Goal: Task Accomplishment & Management: Use online tool/utility

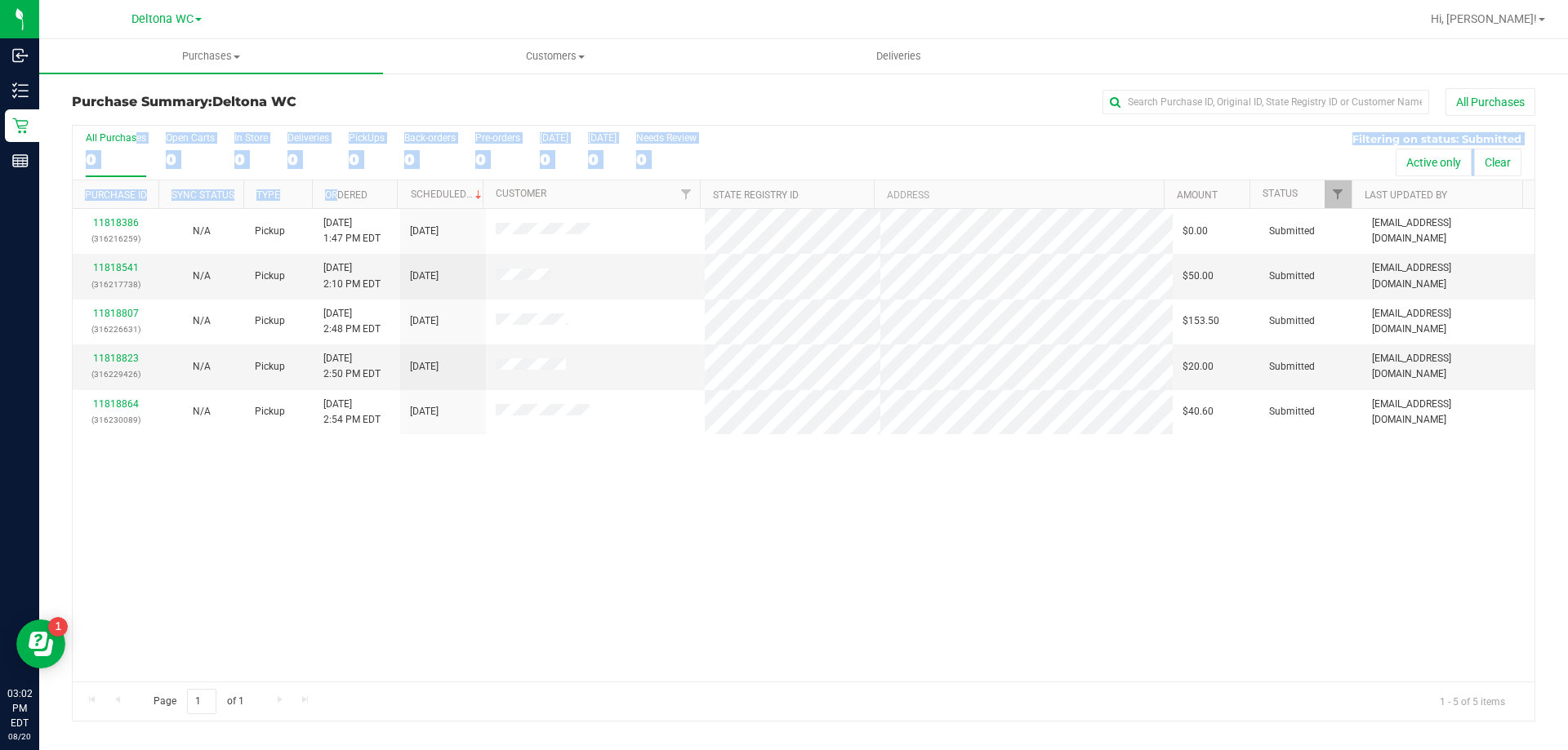
click at [337, 183] on th "Ordered" at bounding box center [355, 194] width 86 height 29
click at [111, 219] on link "11818386" at bounding box center [116, 223] width 46 height 12
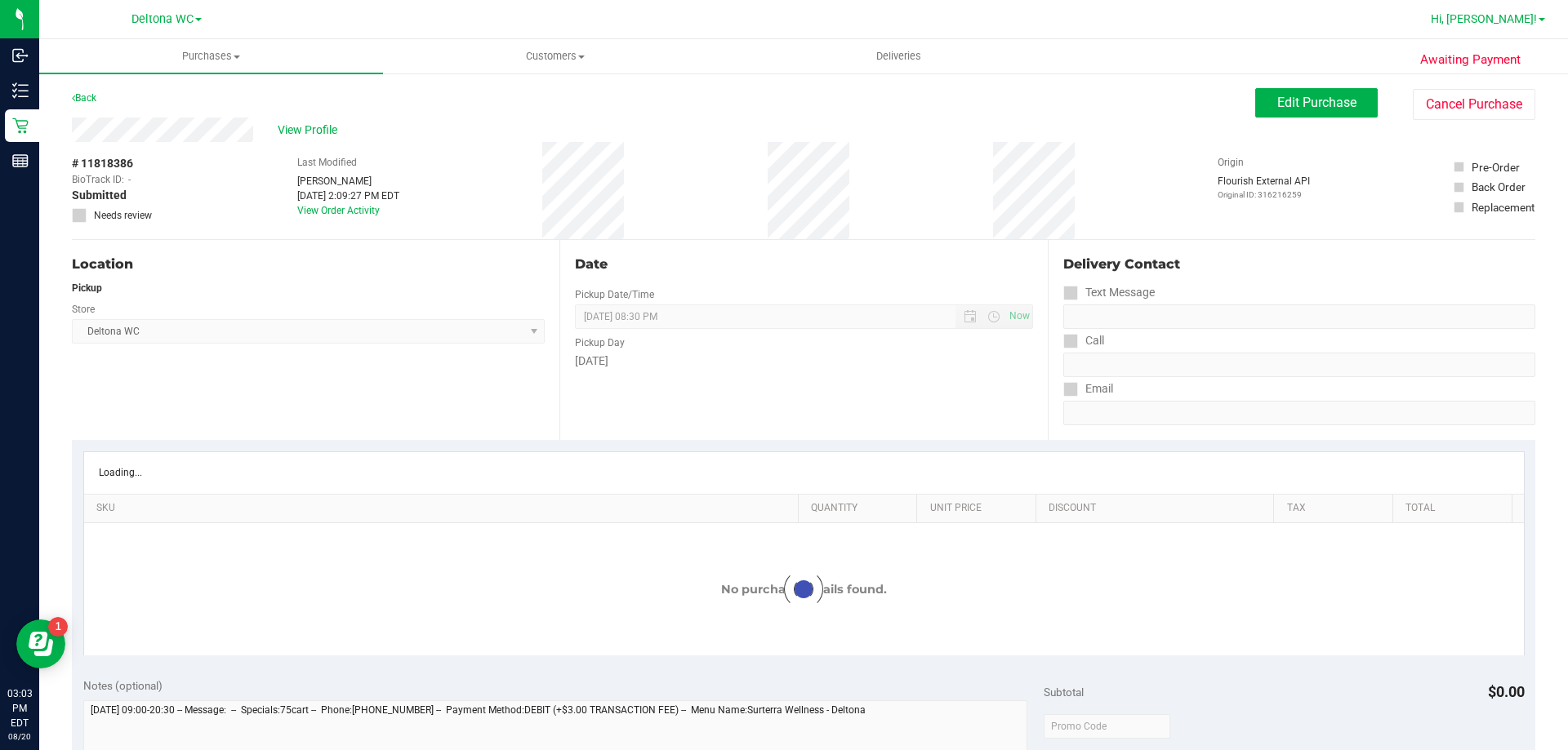
click at [1512, 18] on span "Hi, [PERSON_NAME]!" at bounding box center [1483, 19] width 106 height 13
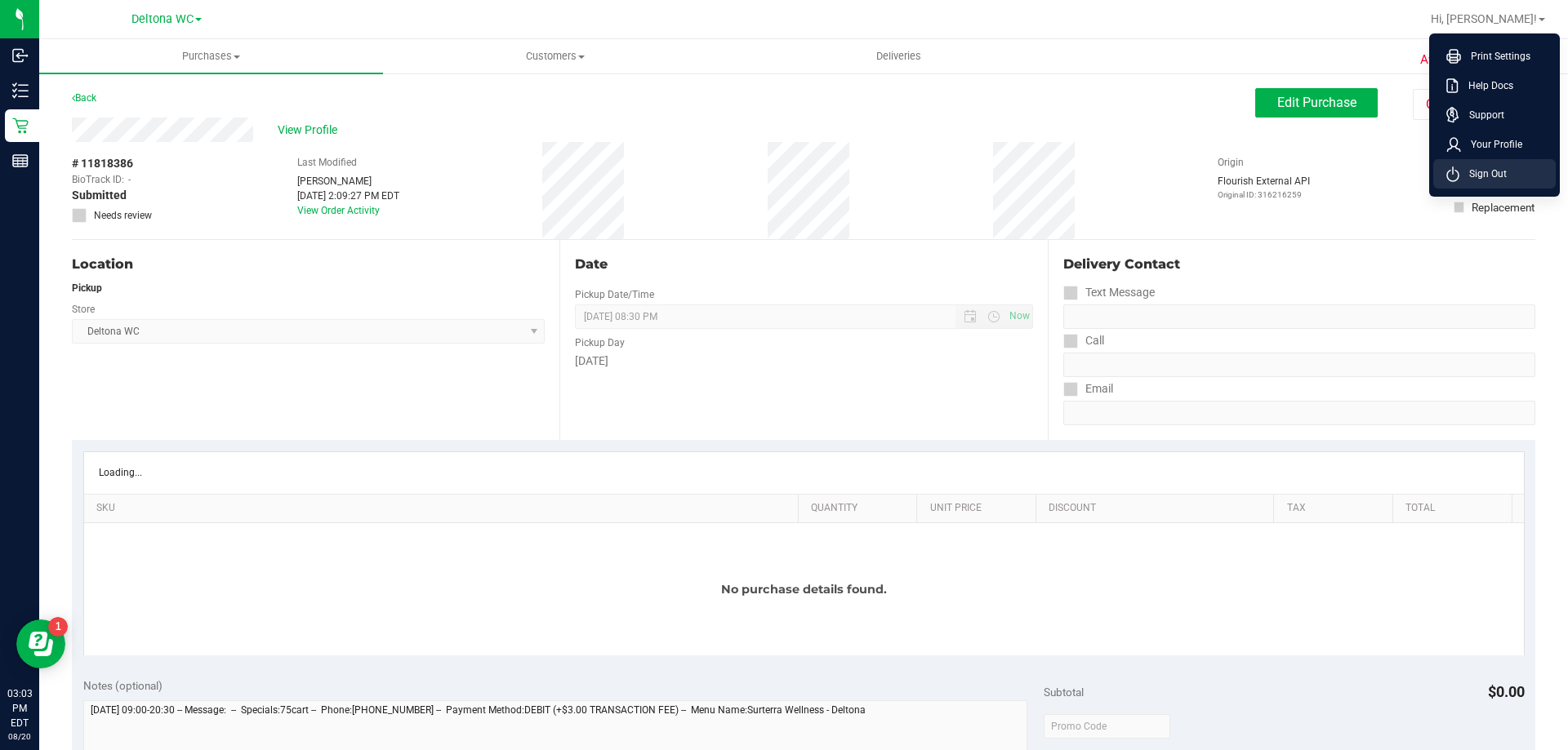
click at [1499, 169] on span "Sign Out" at bounding box center [1483, 174] width 48 height 16
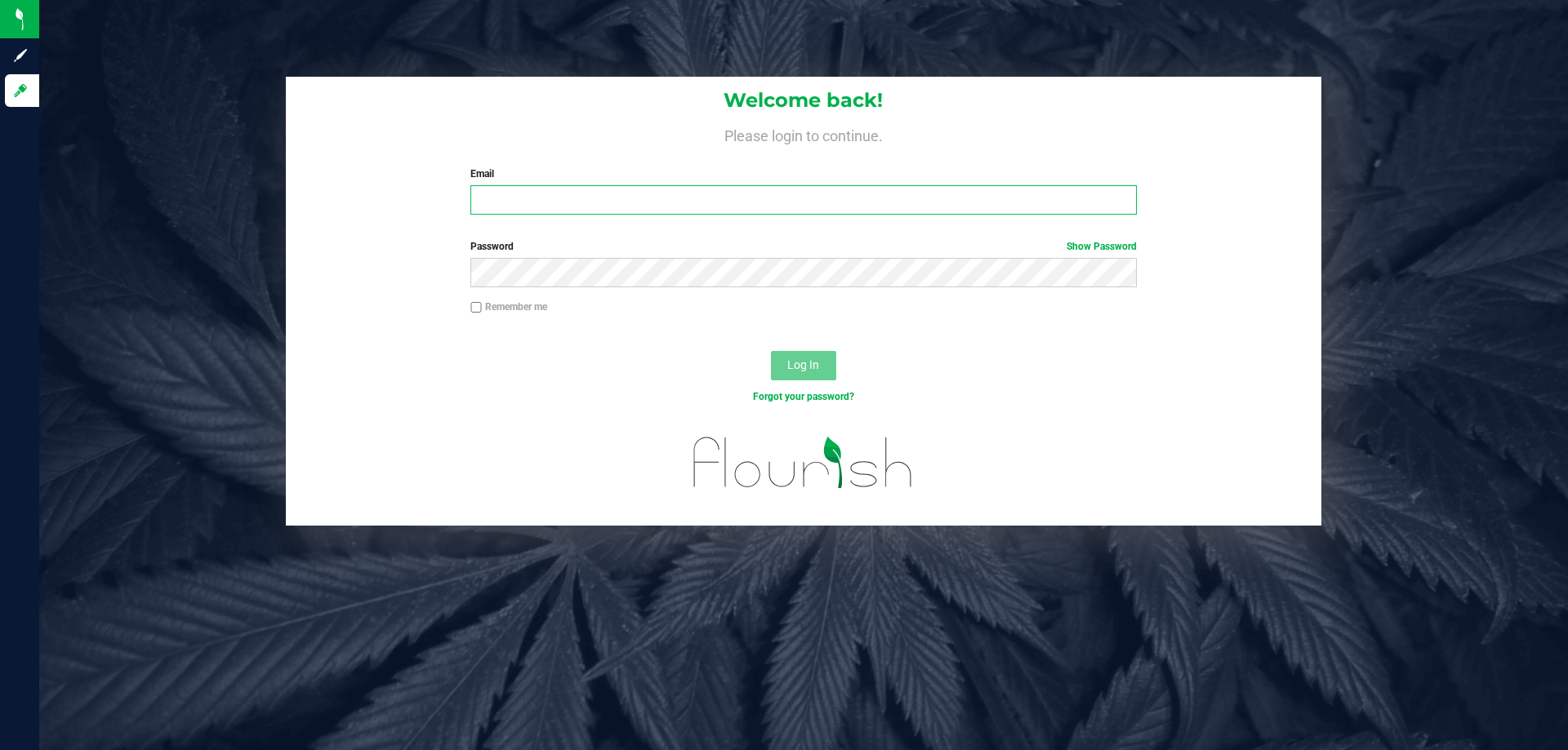
click at [864, 207] on input "Email" at bounding box center [803, 200] width 666 height 30
type input "[EMAIL_ADDRESS][DOMAIN_NAME]"
click at [771, 351] on button "Log In" at bounding box center [803, 366] width 65 height 30
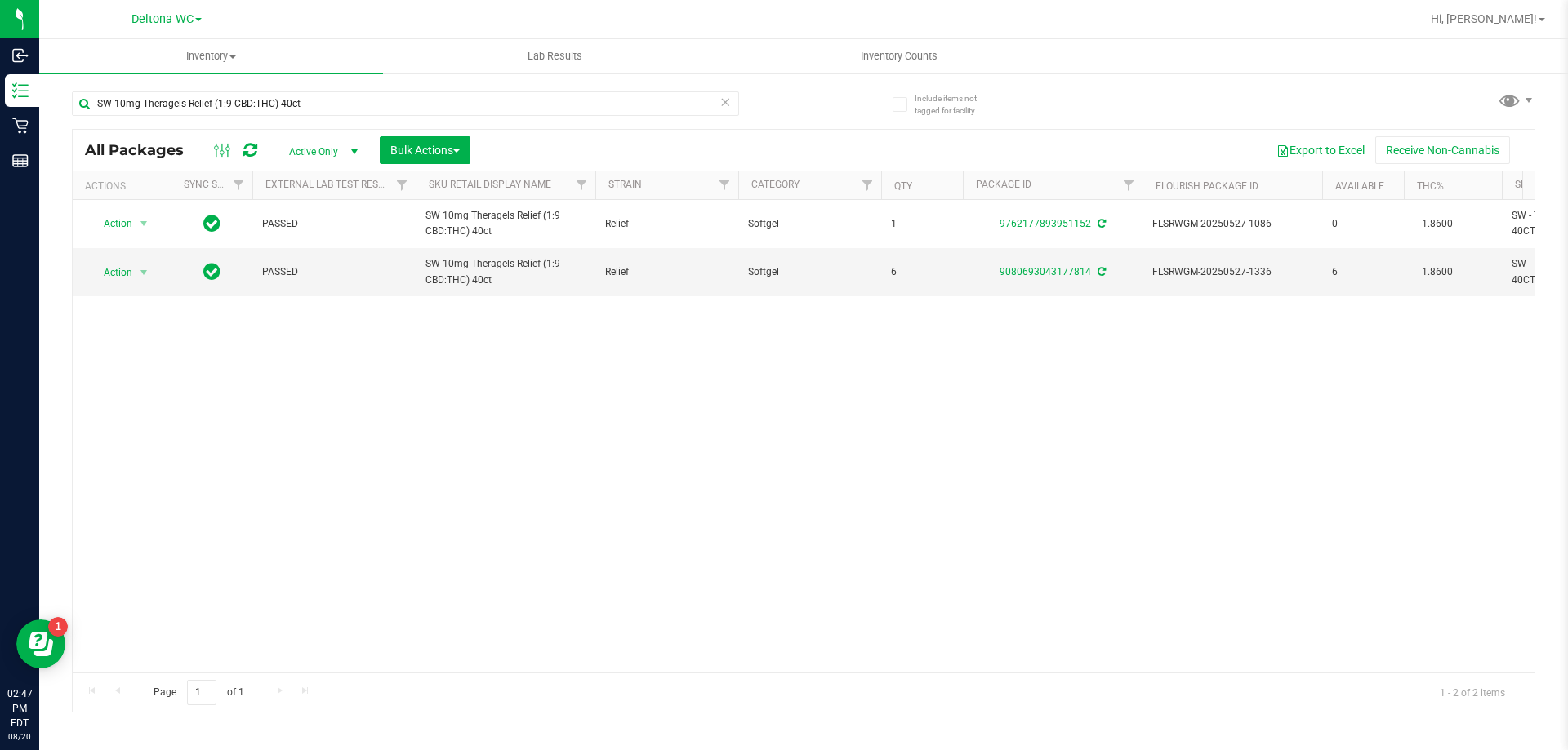
click at [422, 91] on input "SW 10mg Theragels Relief (1:9 CBD:THC) 40ct" at bounding box center [405, 104] width 667 height 25
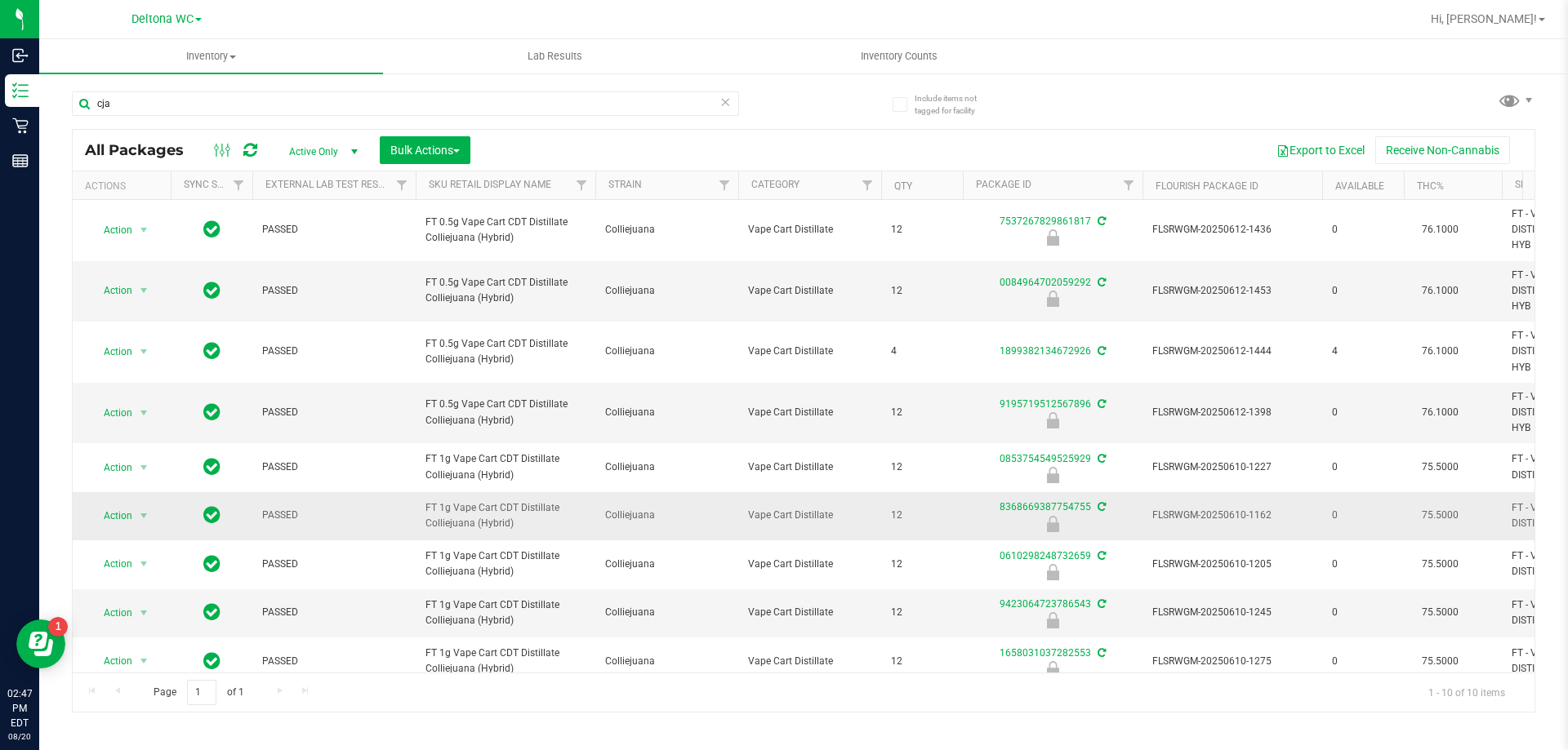
scroll to position [73, 0]
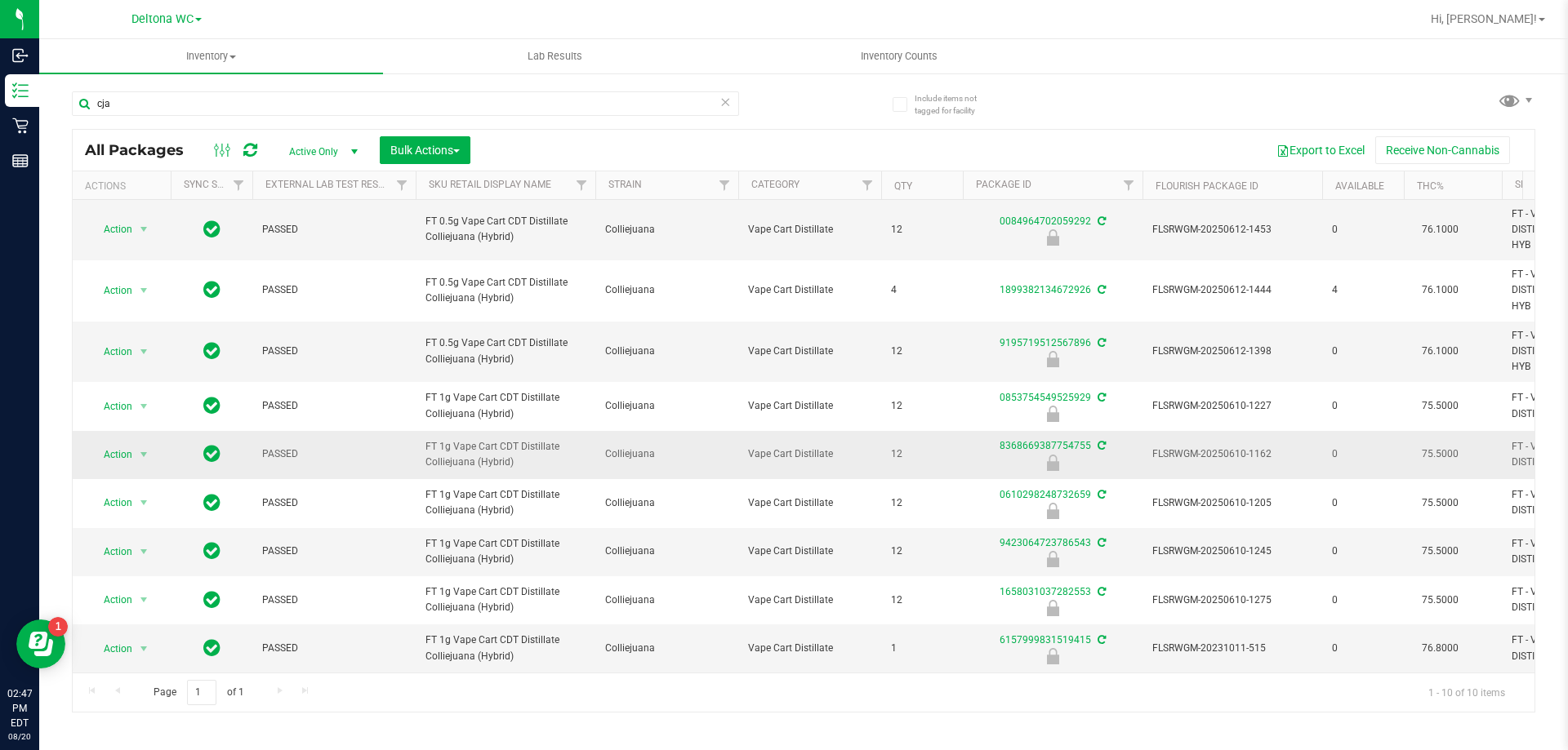
drag, startPoint x: 530, startPoint y: 458, endPoint x: 390, endPoint y: 428, distance: 143.2
copy tr "FT 1g Vape Cart CDT Distillate Colliejuana (Hybrid)"
click at [245, 115] on input "cja" at bounding box center [405, 104] width 667 height 25
click at [245, 114] on input "cja" at bounding box center [405, 104] width 667 height 25
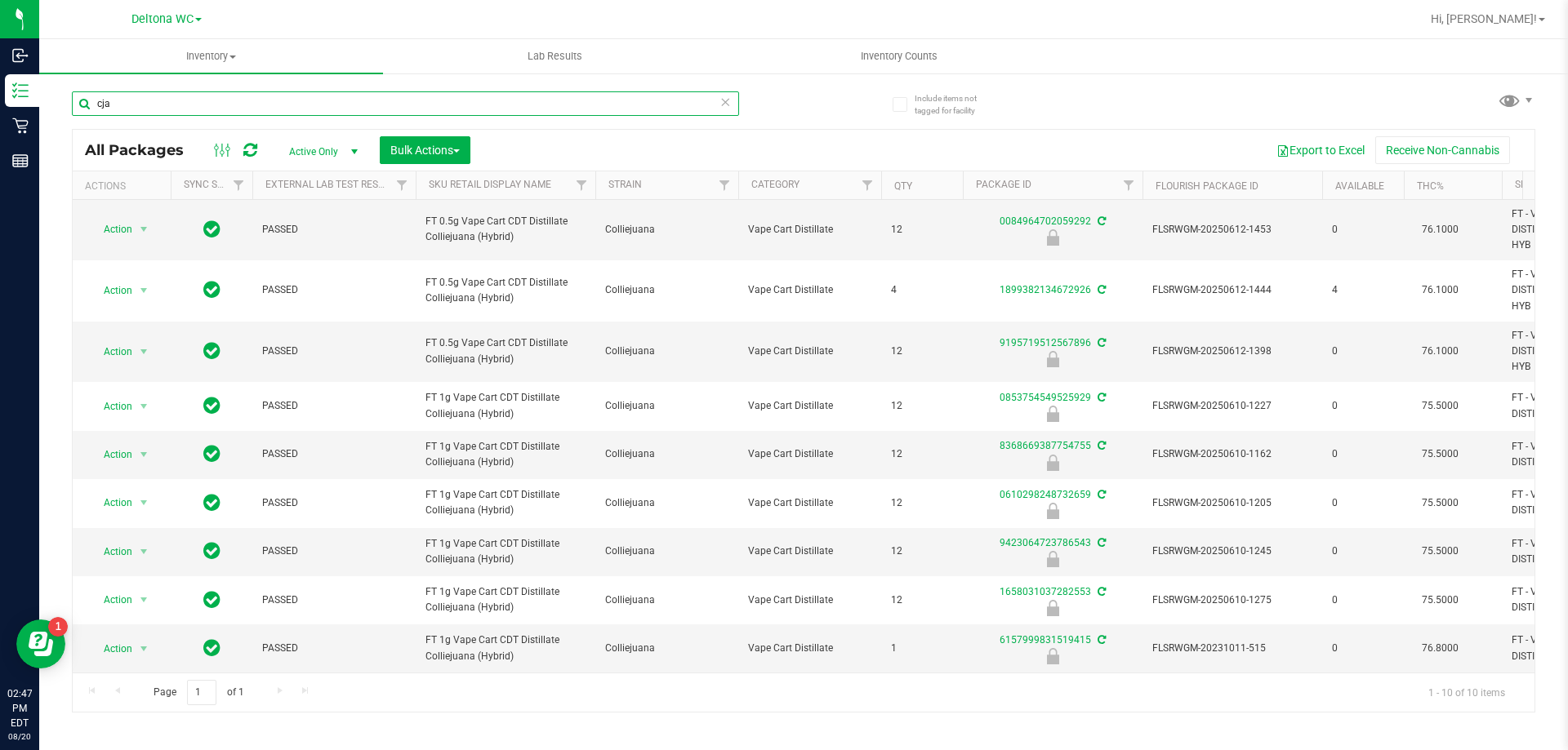
click at [245, 115] on input "cja" at bounding box center [405, 104] width 667 height 25
paste input "FT 1g Vape Cart CDT Distillate Colliejuana (Hybrid)"
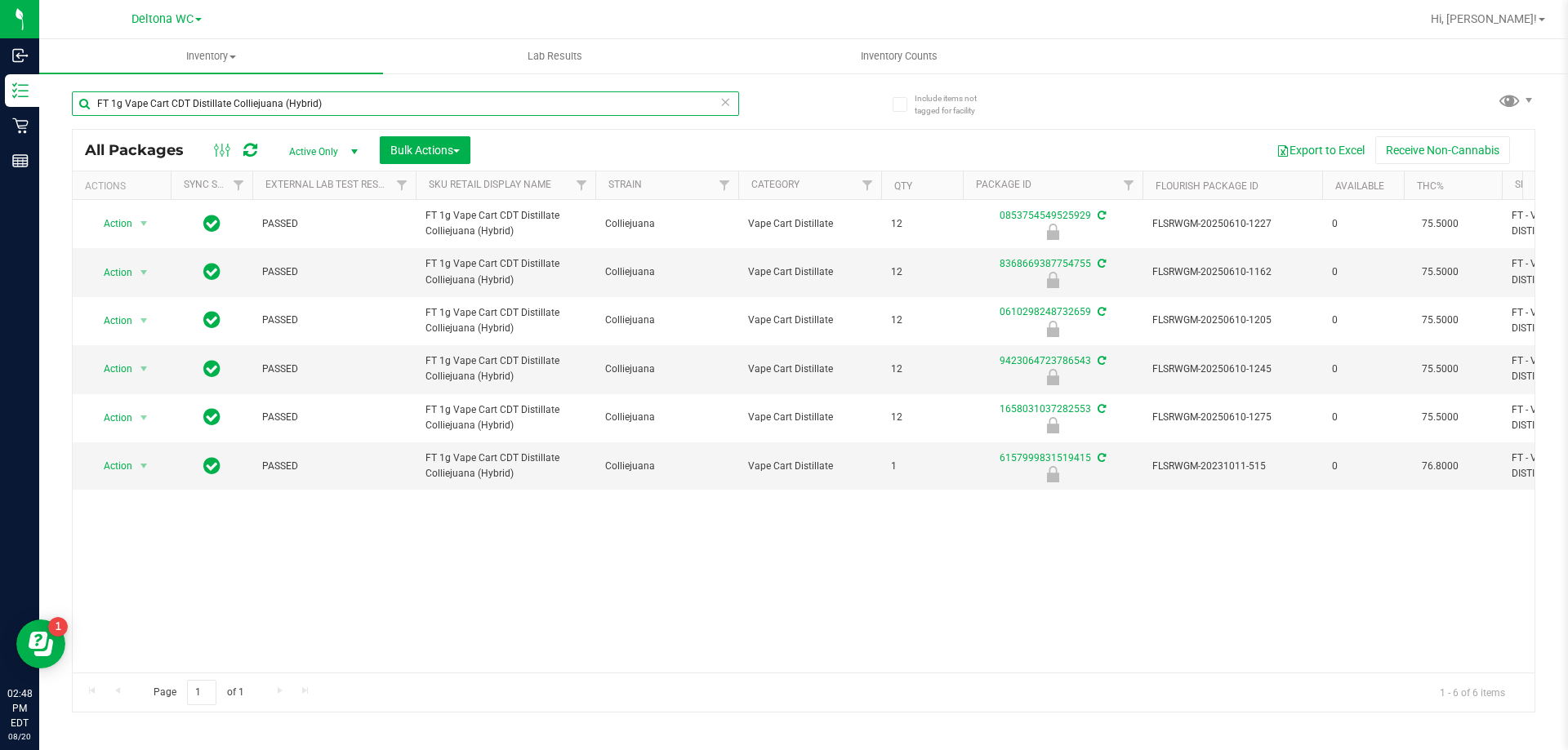
click at [406, 112] on input "FT 1g Vape Cart CDT Distillate Colliejuana (Hybrid)" at bounding box center [405, 104] width 667 height 25
click at [542, 87] on div "FT 1g Vape Cart CDT Distillate Colliejuana (Hybrid)" at bounding box center [437, 103] width 731 height 53
click at [533, 104] on input "FT 1g Vape Cart CDT Distillate Colliejuana (Hybrid)" at bounding box center [405, 104] width 667 height 25
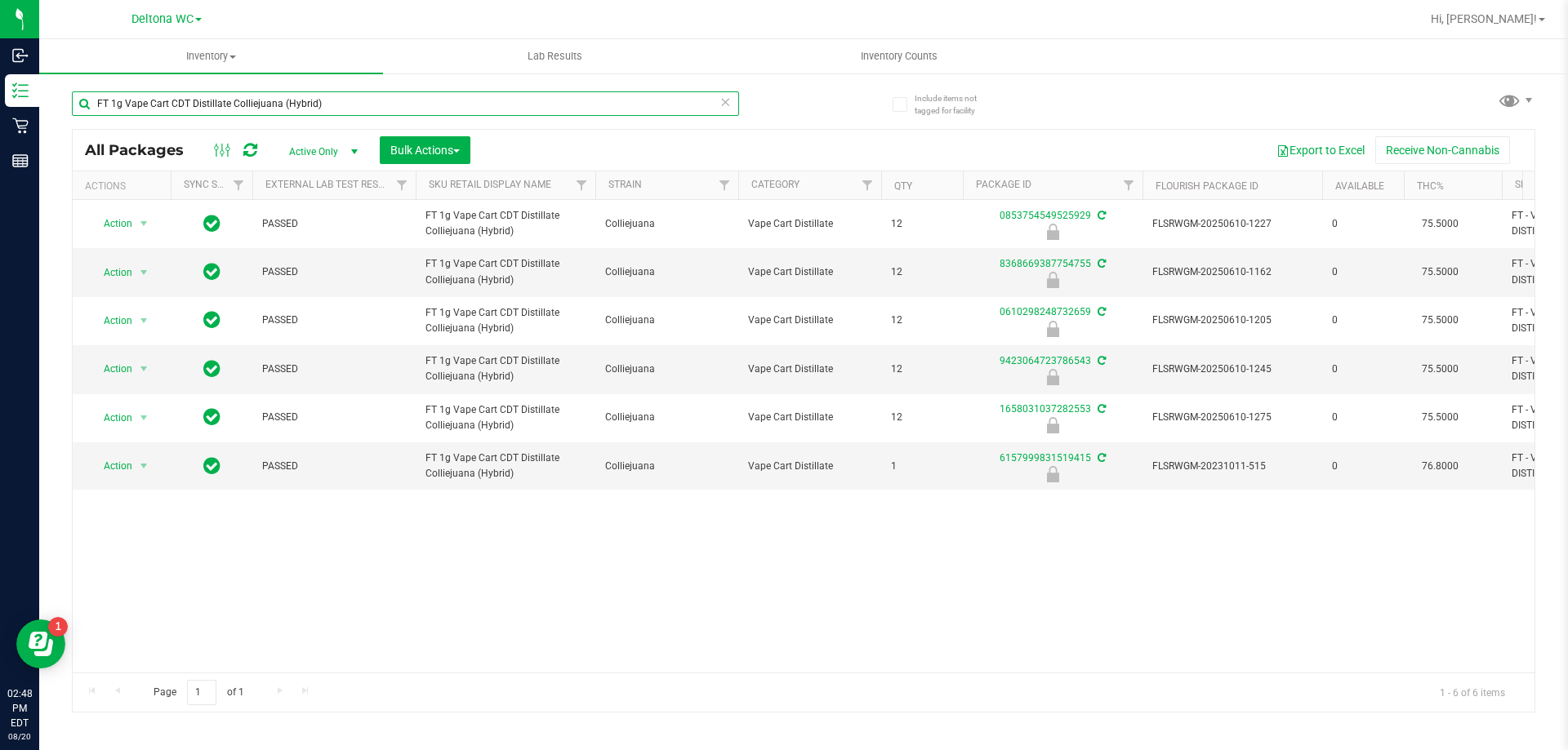
click at [533, 104] on input "FT 1g Vape Cart CDT Distillate Colliejuana (Hybrid)" at bounding box center [405, 104] width 667 height 25
type input "cjp"
